Goal: Navigation & Orientation: Find specific page/section

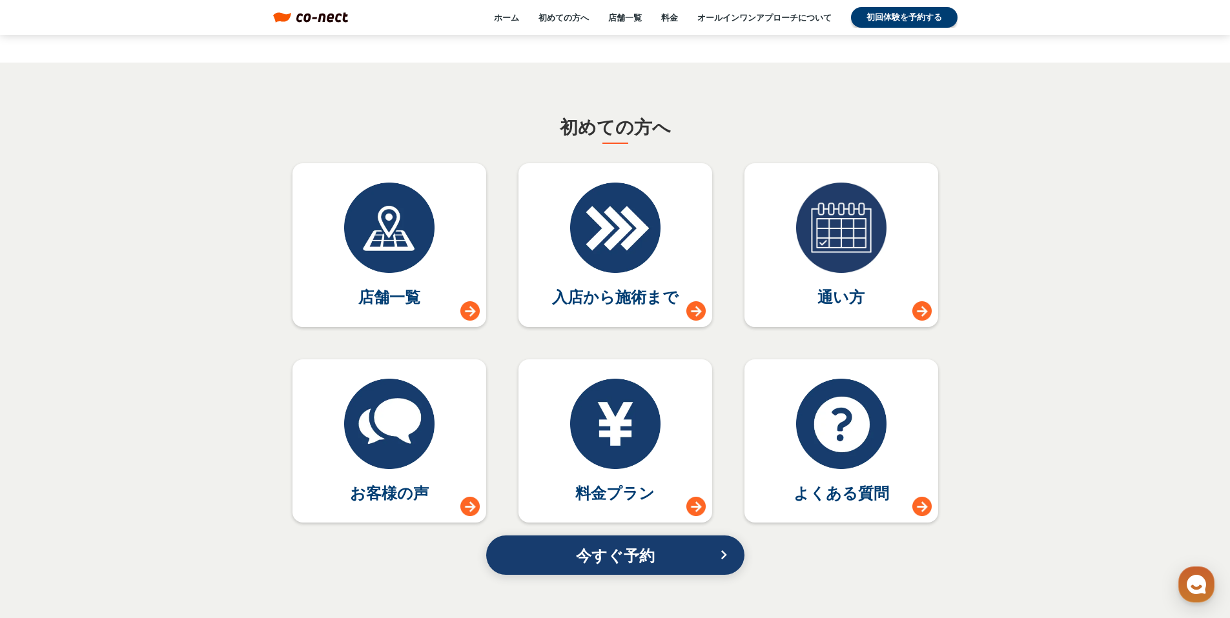
scroll to position [5598, 0]
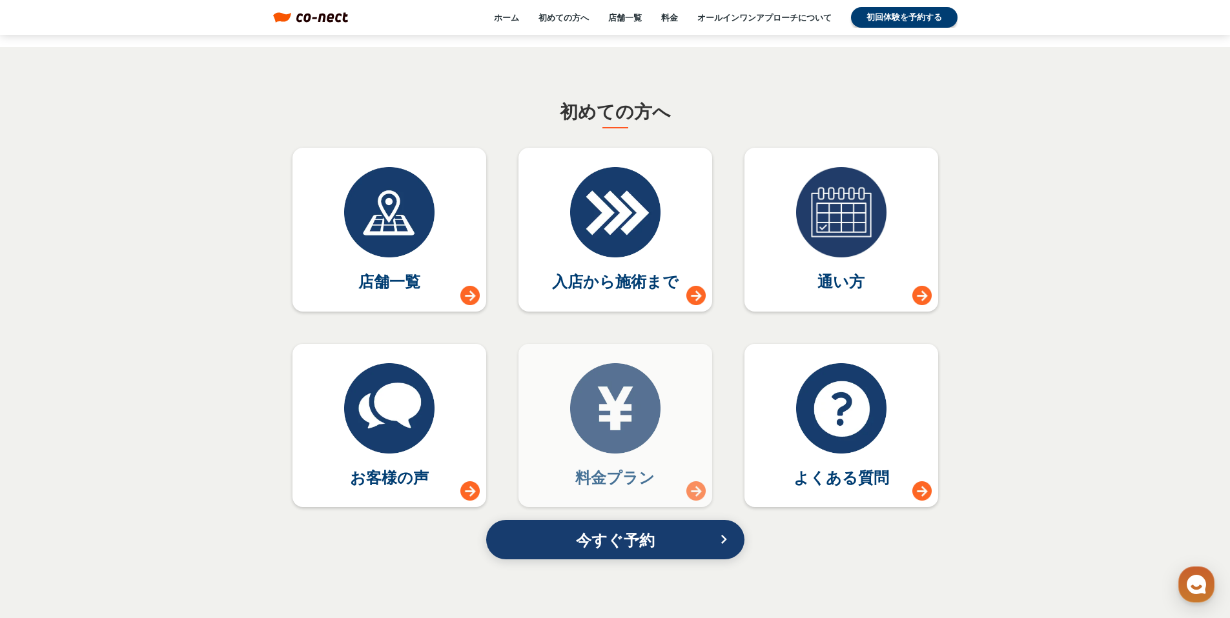
click at [599, 416] on div at bounding box center [615, 408] width 90 height 90
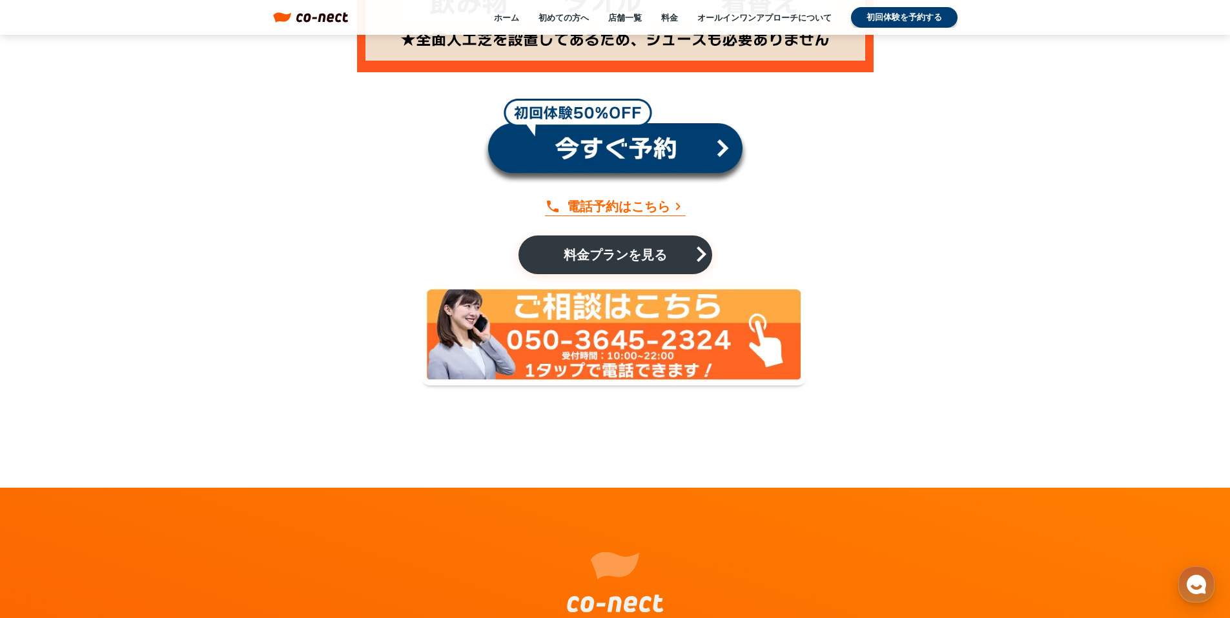
scroll to position [2478, 0]
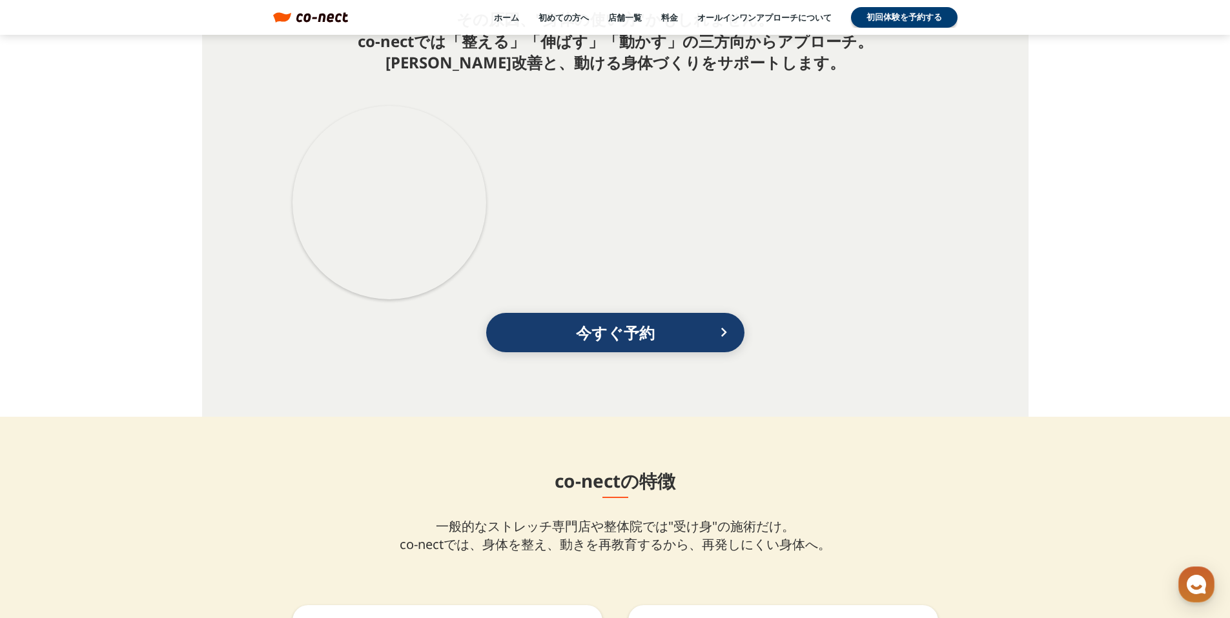
scroll to position [5598, 0]
